Goal: Task Accomplishment & Management: Manage account settings

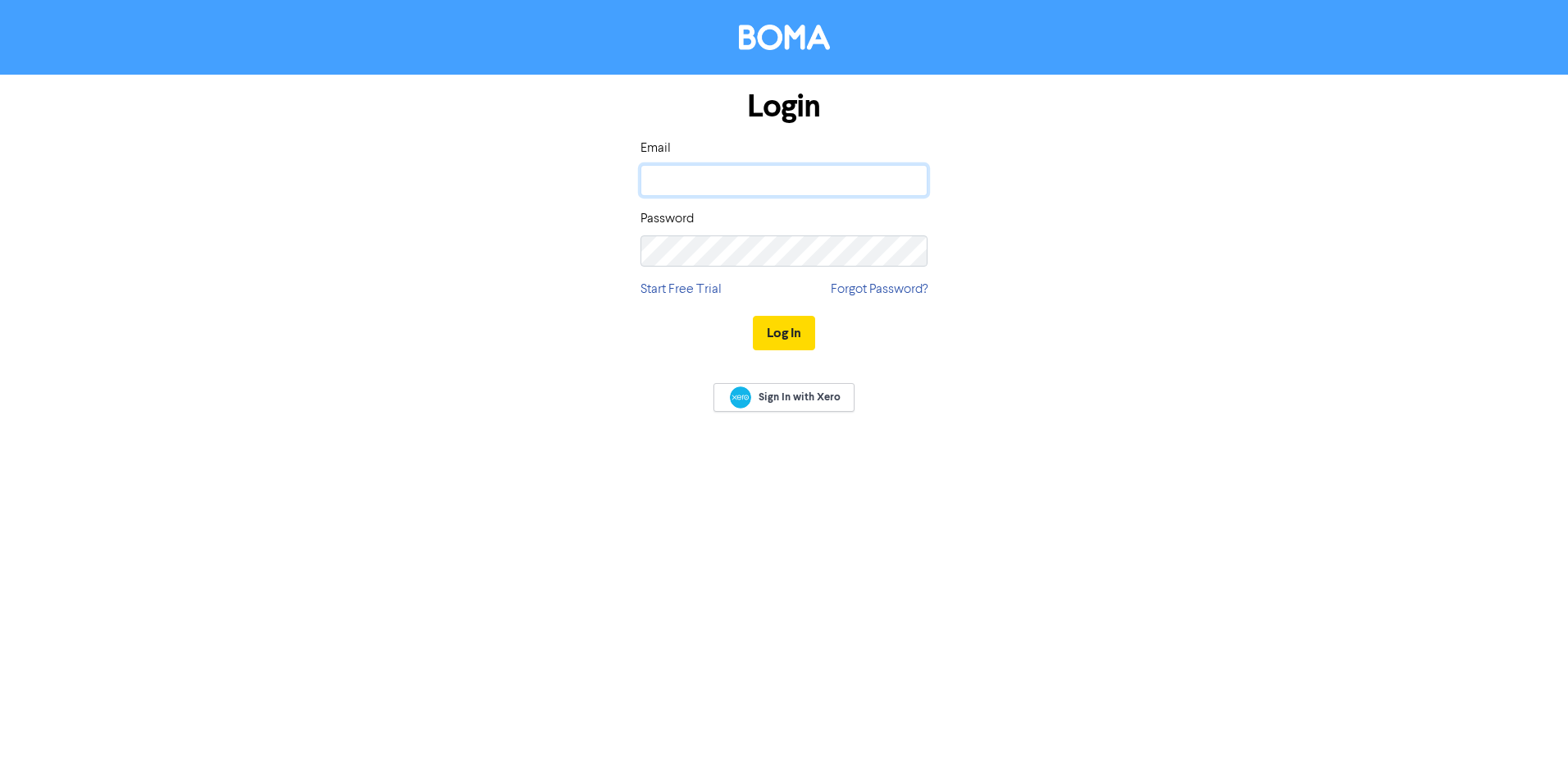
click at [701, 178] on input "email" at bounding box center [784, 180] width 287 height 31
type input "carmen@kgaww.co.nz"
click at [769, 327] on button "Log In" at bounding box center [784, 333] width 63 height 34
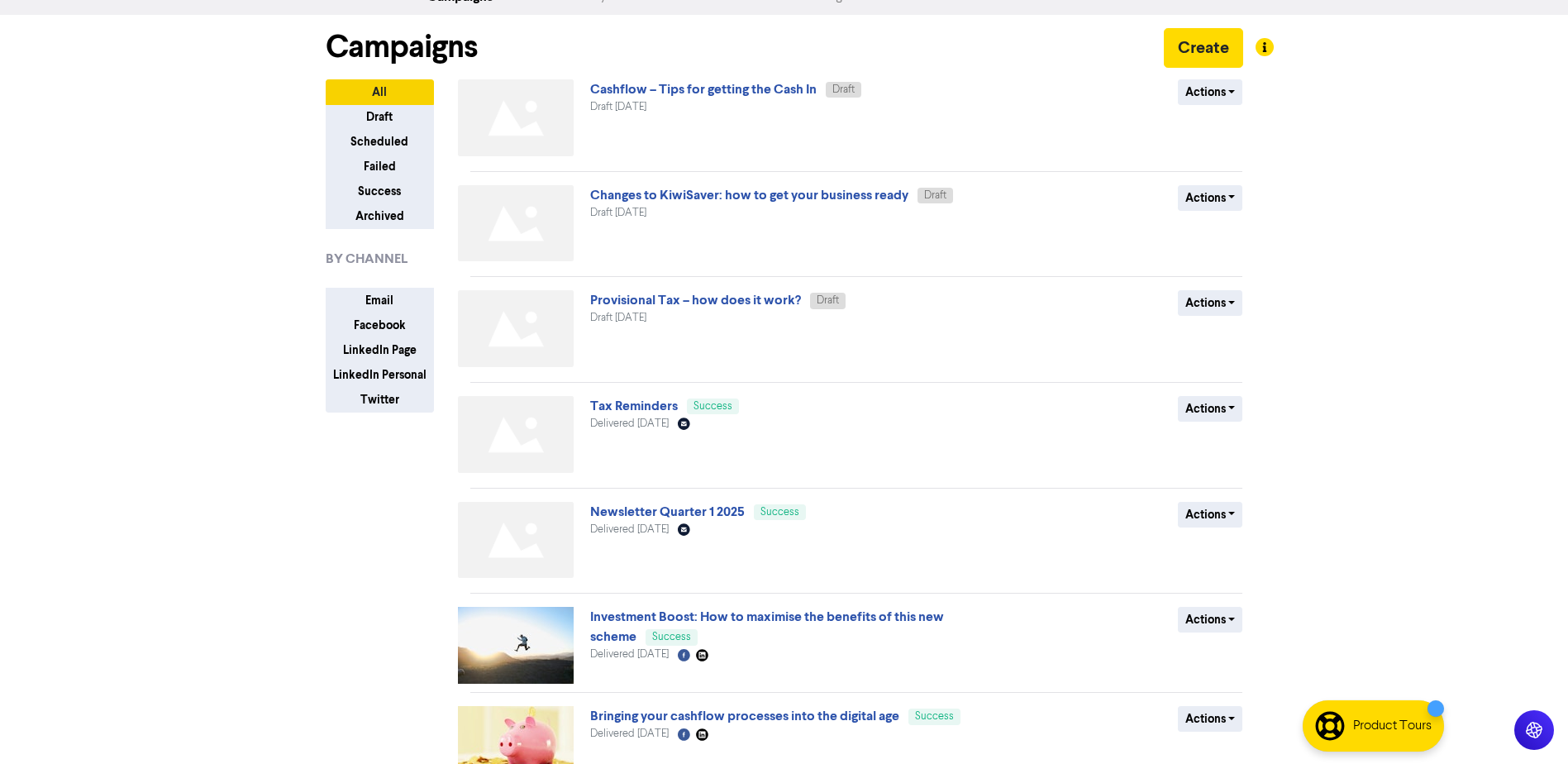
scroll to position [82, 0]
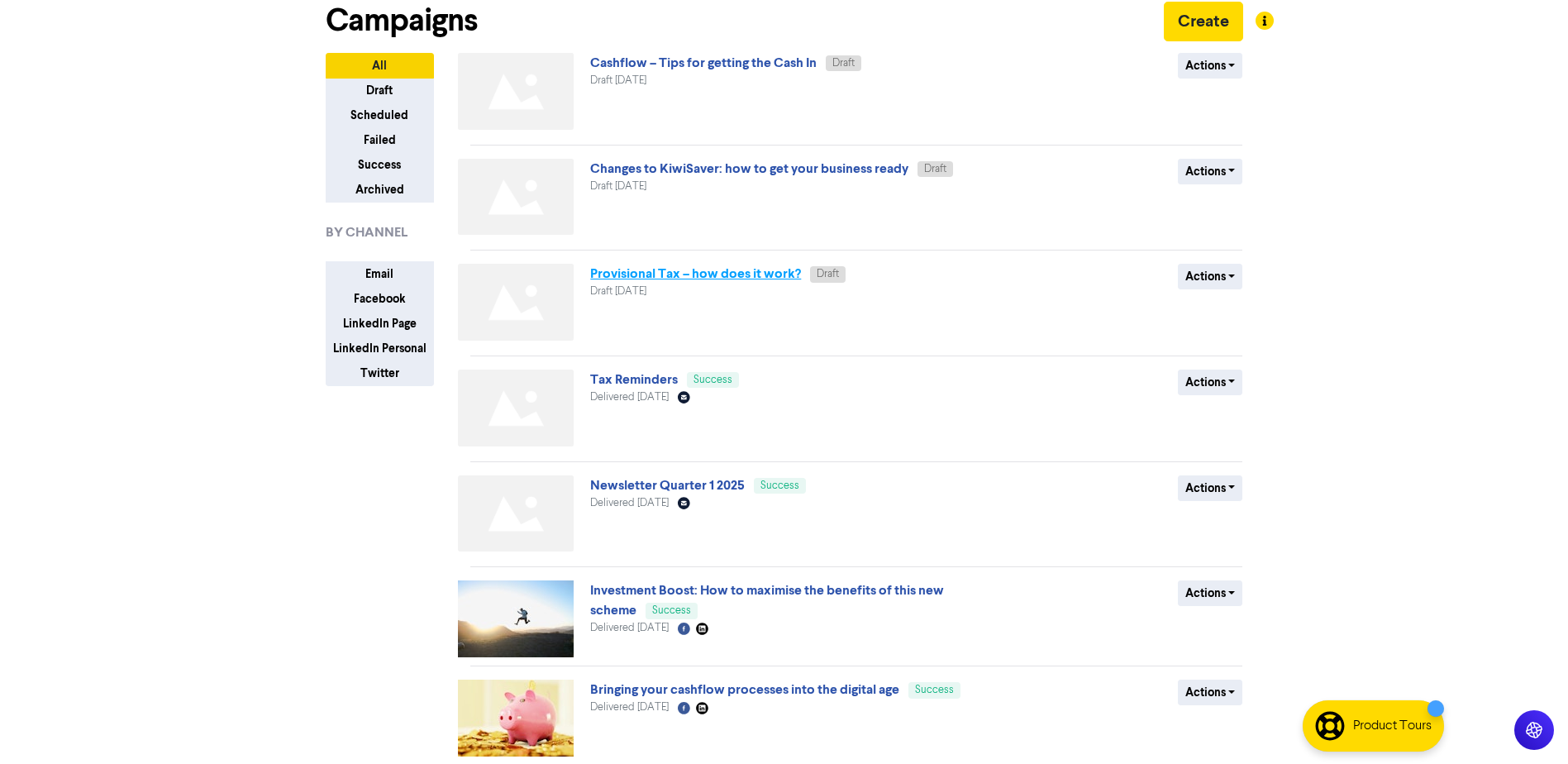
click at [608, 271] on link "Provisional Tax – how does it work?" at bounding box center [695, 273] width 211 height 16
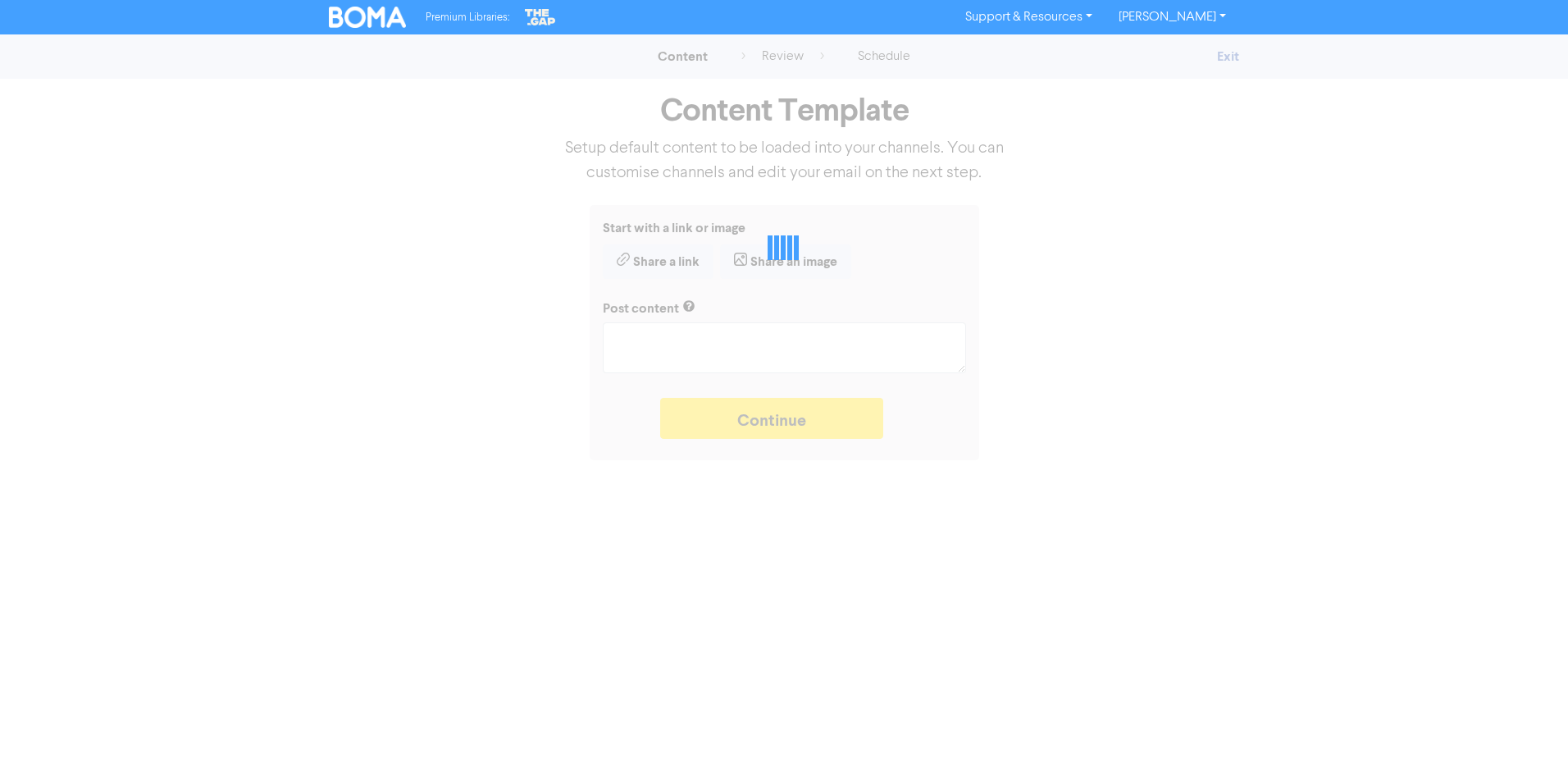
type textarea "x"
type textarea "Provisional tax is like paying progress payments on next year’s income tax. Be …"
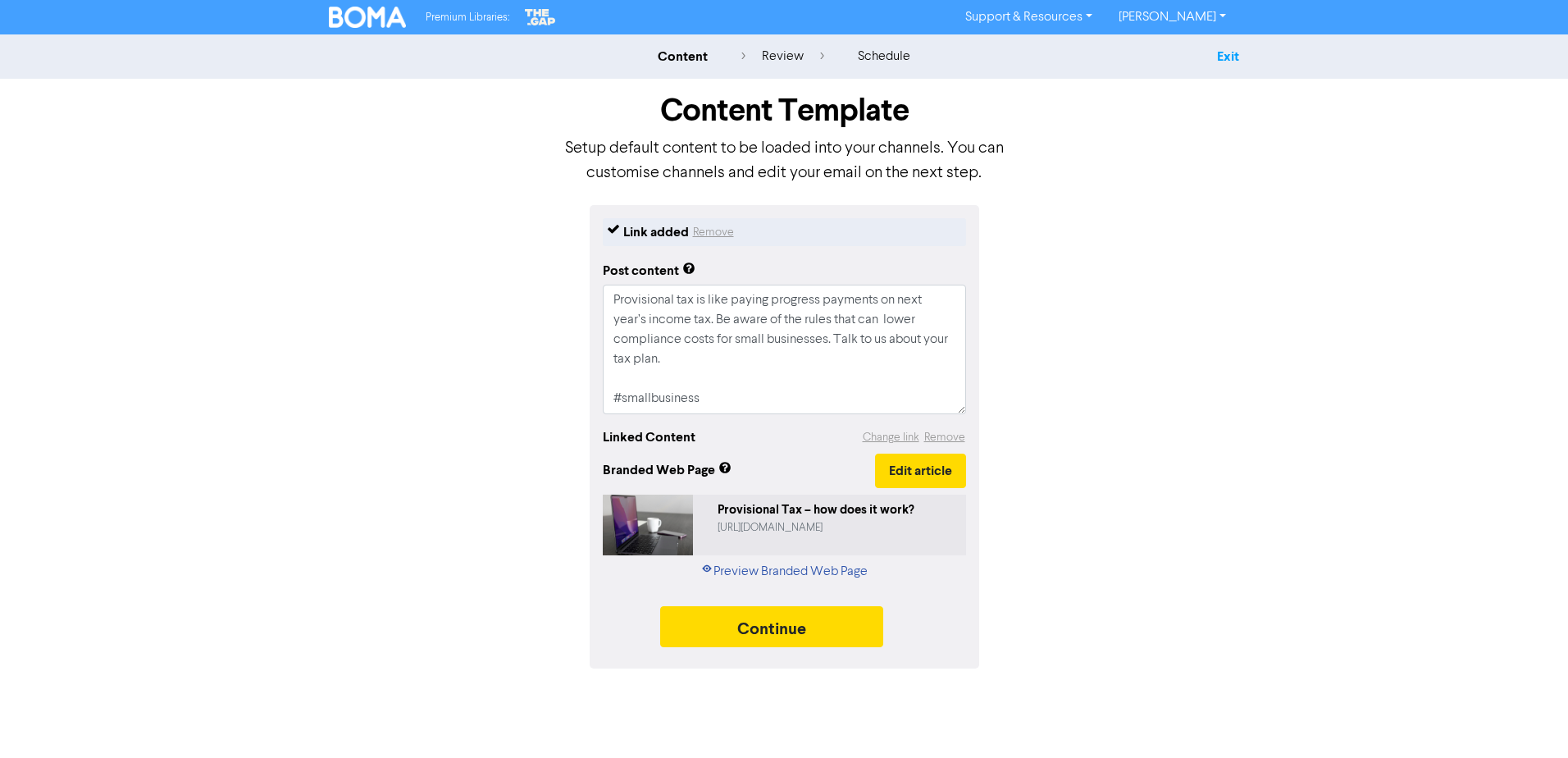
click at [1225, 63] on link "Exit" at bounding box center [1228, 56] width 22 height 16
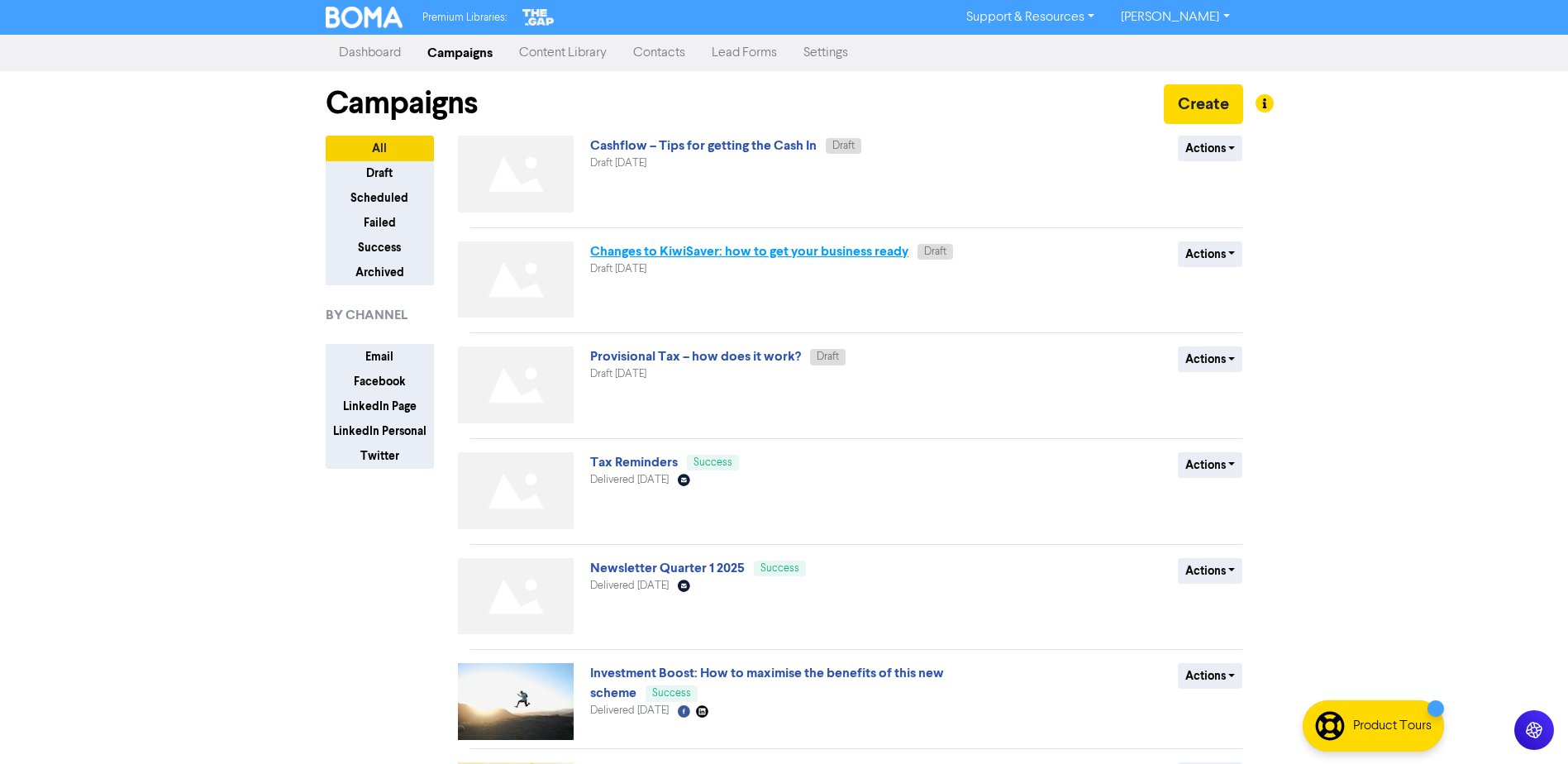
click at [655, 249] on link "Changes to KiwiSaver: how to get your business ready" at bounding box center [748, 251] width 318 height 16
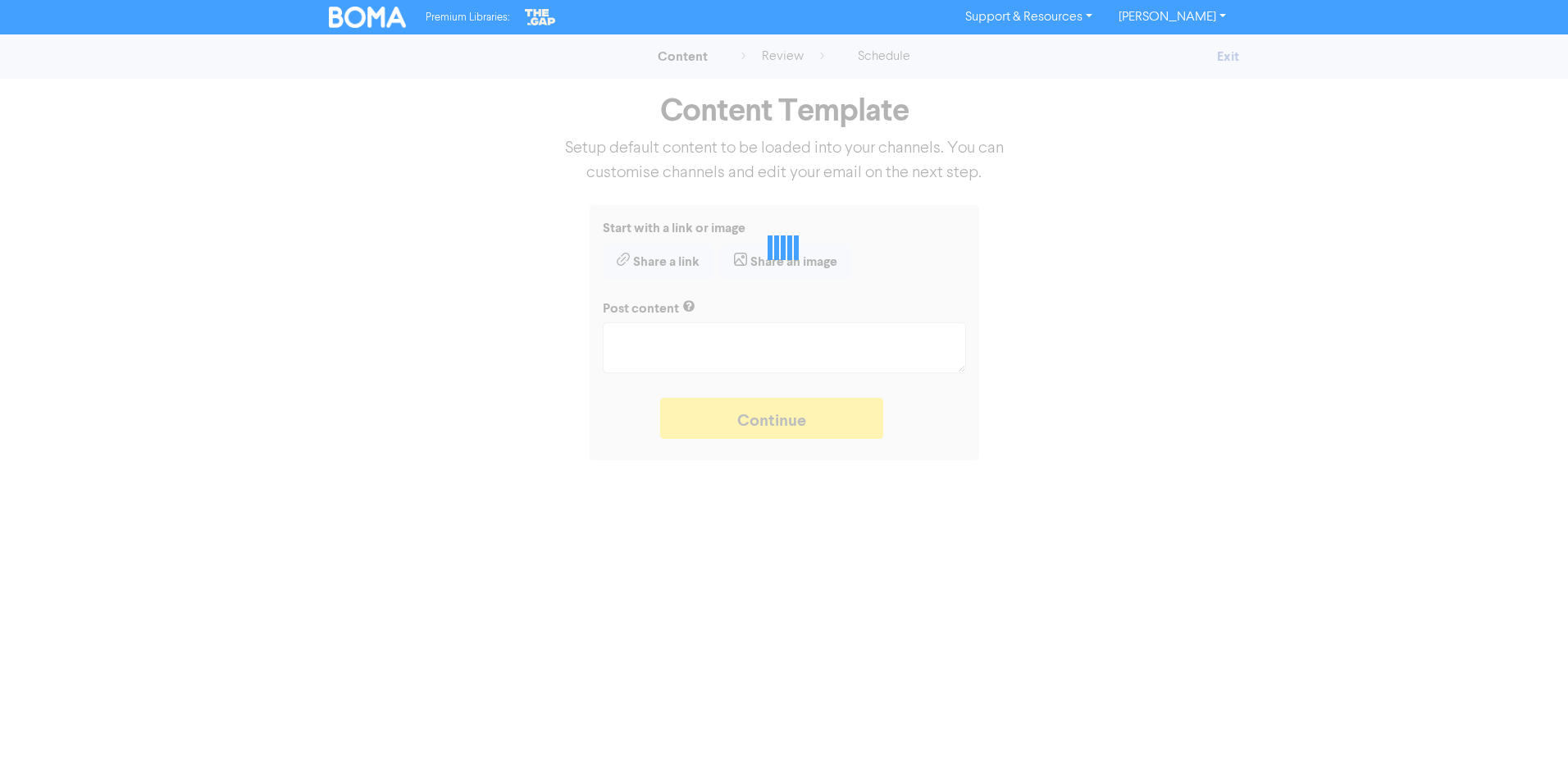
type textarea "x"
type textarea "Budget 2025 introduced changes to the contributions and rates for KiwiSaver. Fi…"
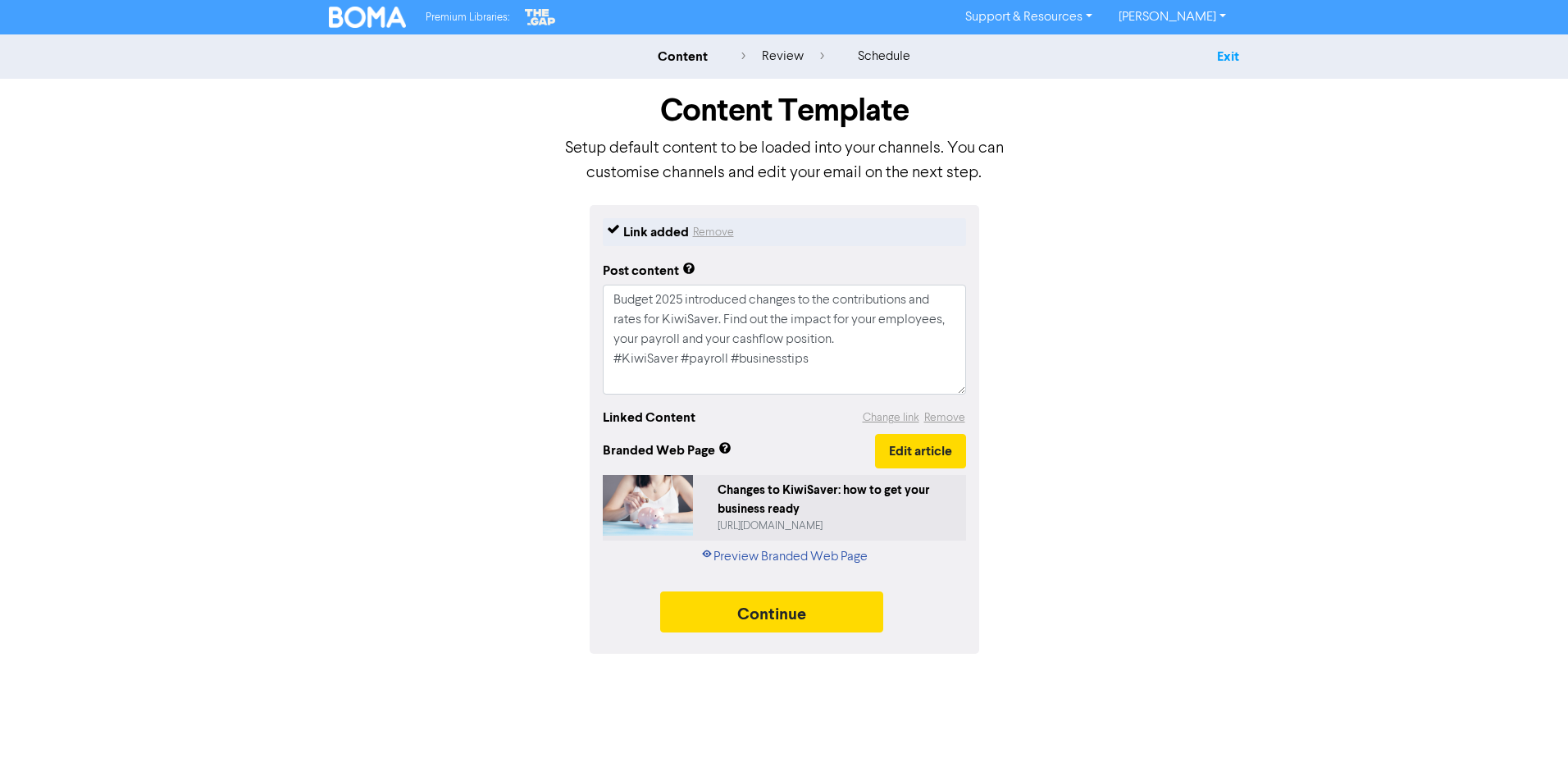
click at [1217, 53] on link "Exit" at bounding box center [1228, 56] width 22 height 16
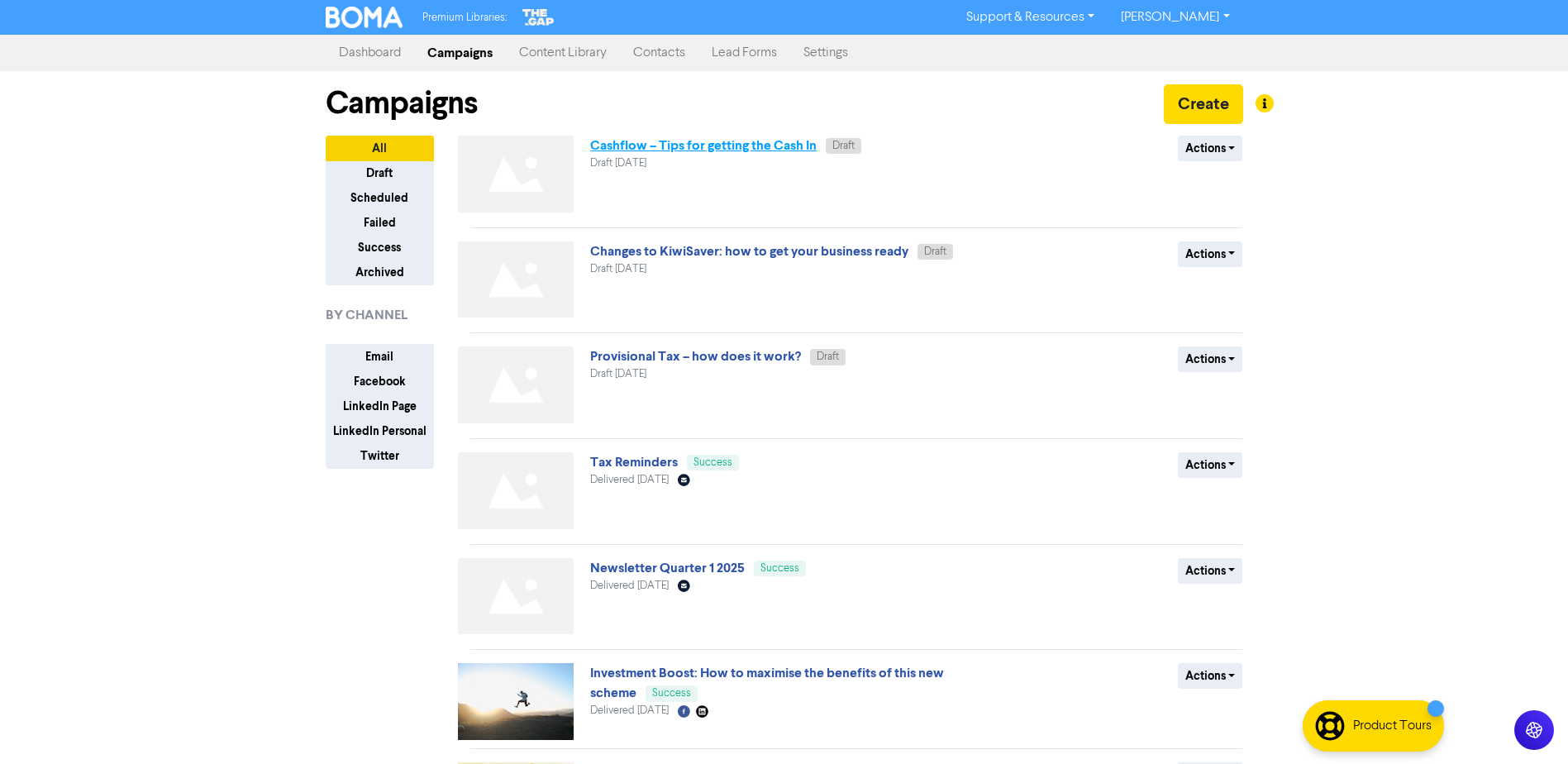
click at [732, 150] on link "Cashflow – Tips for getting the Cash In" at bounding box center [703, 145] width 226 height 16
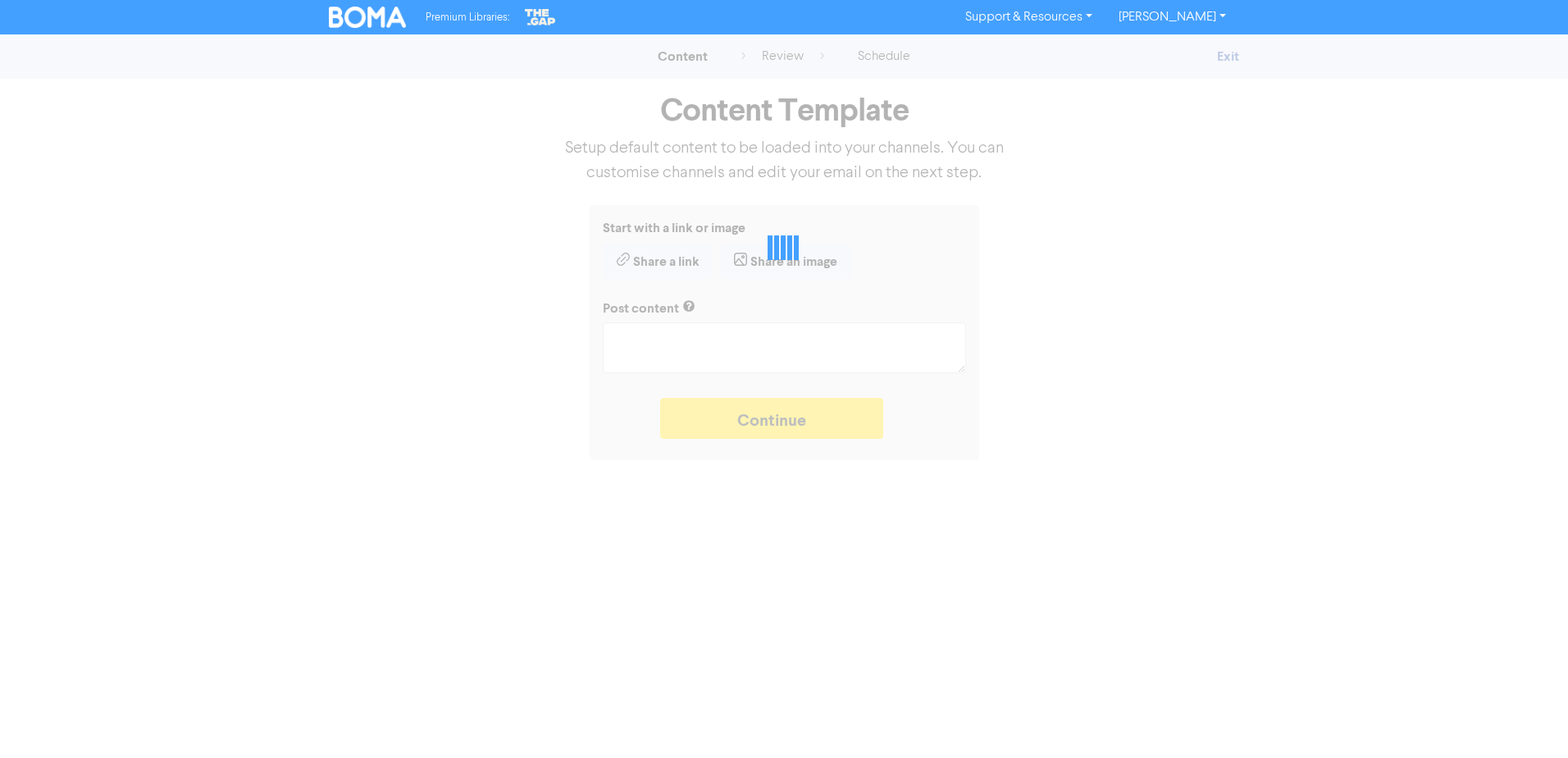
type textarea "x"
type textarea "Even though you haven’t collected your debtors, you still have to pay tax on th…"
